Goal: Find specific page/section: Find specific page/section

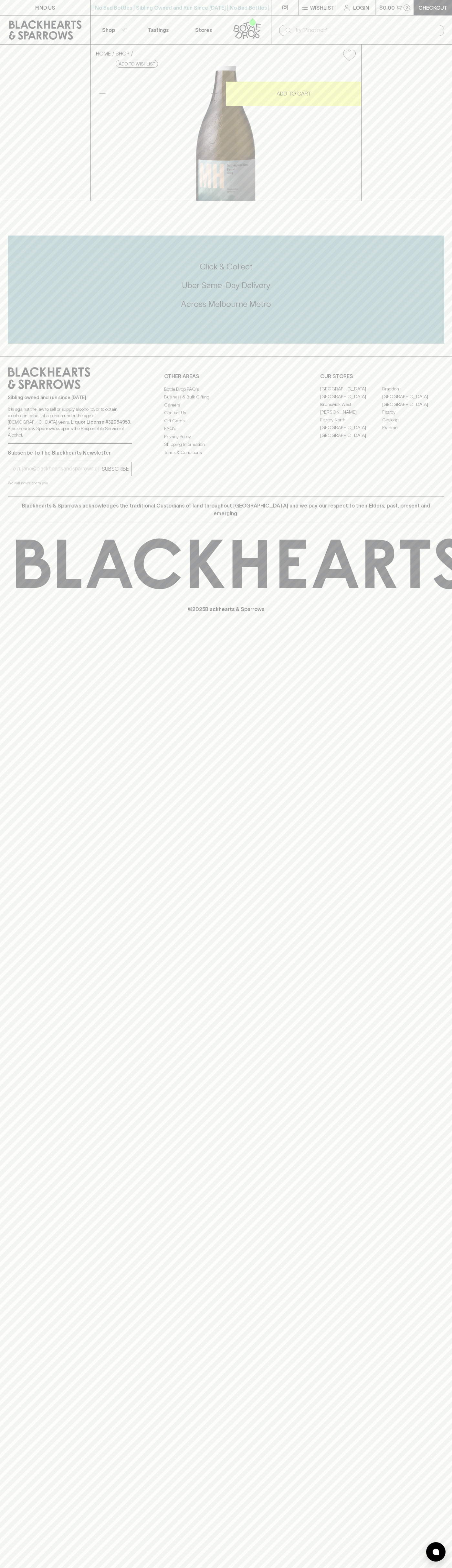
click at [381, 19] on div "​" at bounding box center [361, 30] width 181 height 29
click at [431, 1304] on div "FIND US | No Bad Bottles | Sibling Owned and Run Since 2006 | No Bad Bottles | …" at bounding box center [226, 784] width 452 height 1568
click at [442, 1567] on html "FIND US | No Bad Bottles | Sibling Owned and Run Since 2006 | No Bad Bottles | …" at bounding box center [226, 784] width 452 height 1568
click at [4, 1044] on div "FIND US | No Bad Bottles | Sibling Owned and Run Since 2006 | No Bad Bottles | …" at bounding box center [226, 784] width 452 height 1568
